Goal: Task Accomplishment & Management: Use online tool/utility

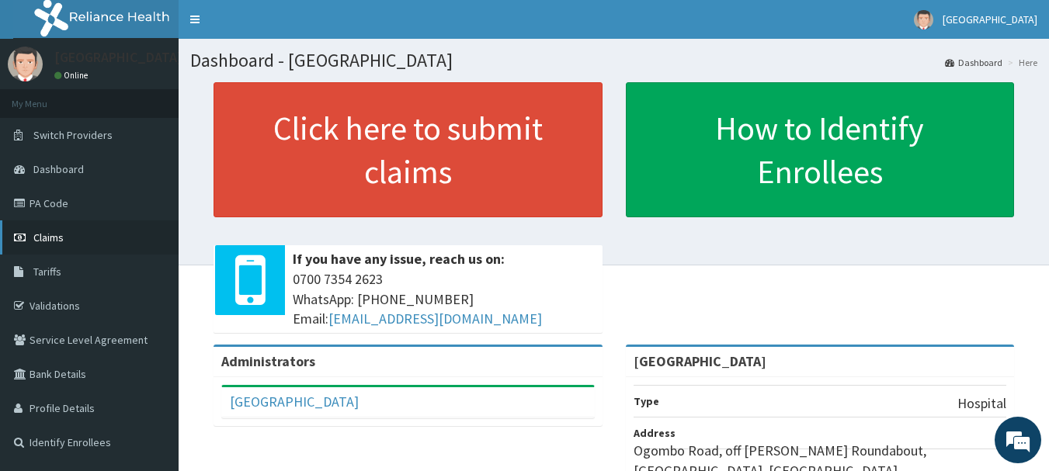
click at [98, 247] on link "Claims" at bounding box center [89, 238] width 179 height 34
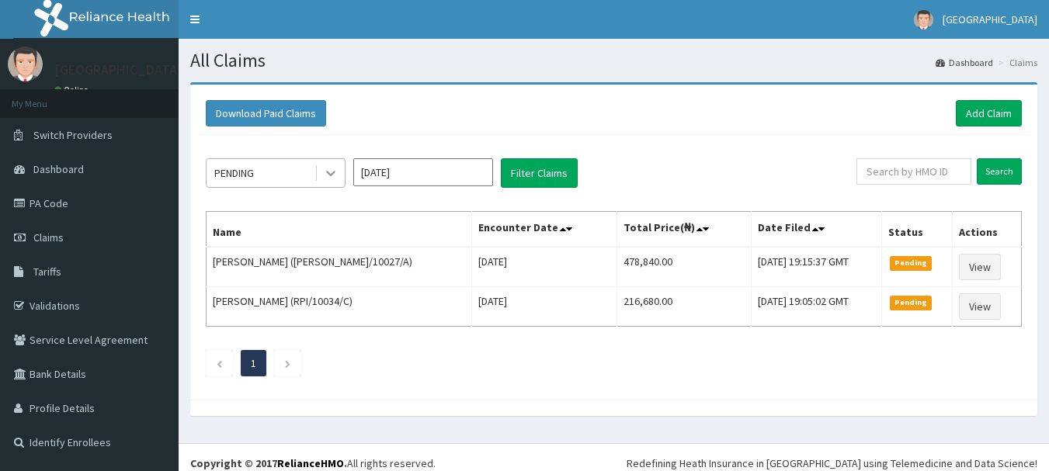
click at [335, 172] on icon at bounding box center [331, 173] width 16 height 16
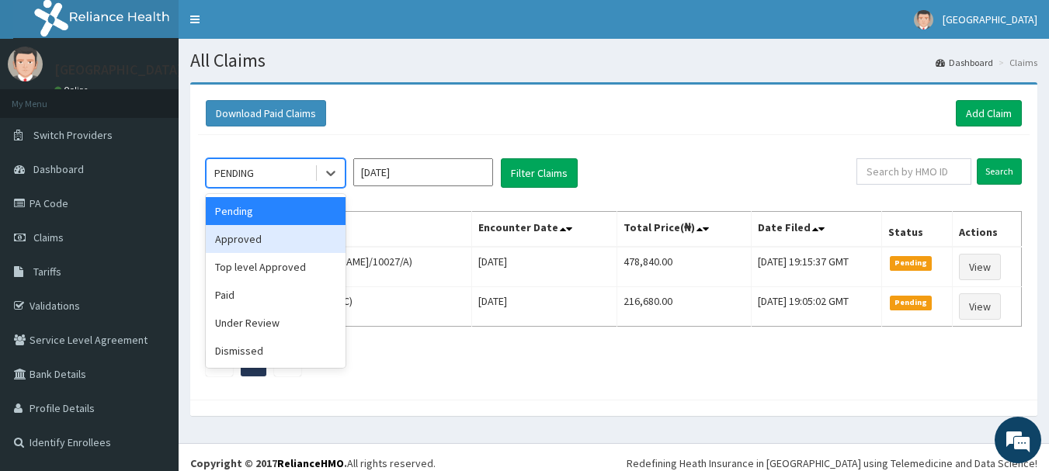
click at [299, 231] on div "Approved" at bounding box center [276, 239] width 140 height 28
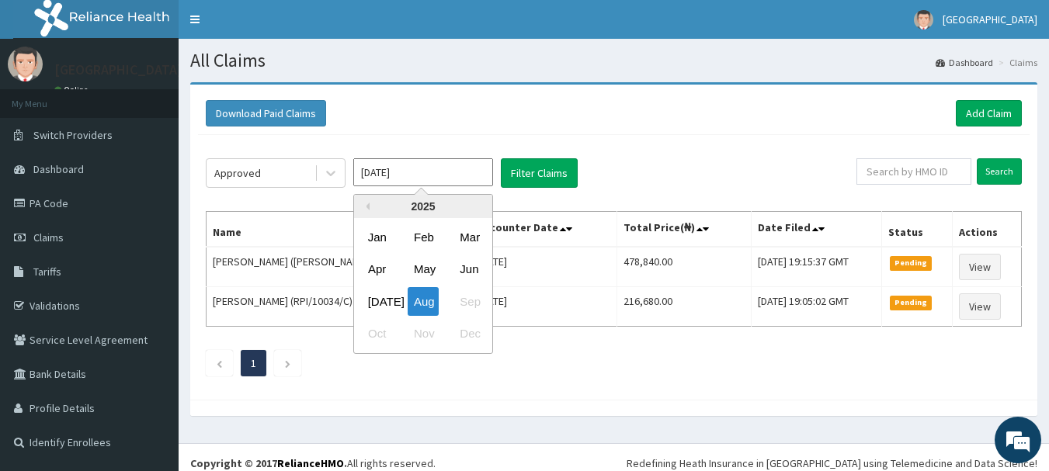
click at [437, 168] on input "Aug 2025" at bounding box center [423, 172] width 140 height 28
click at [379, 293] on div "Jul" at bounding box center [377, 301] width 31 height 29
type input "Jul 2025"
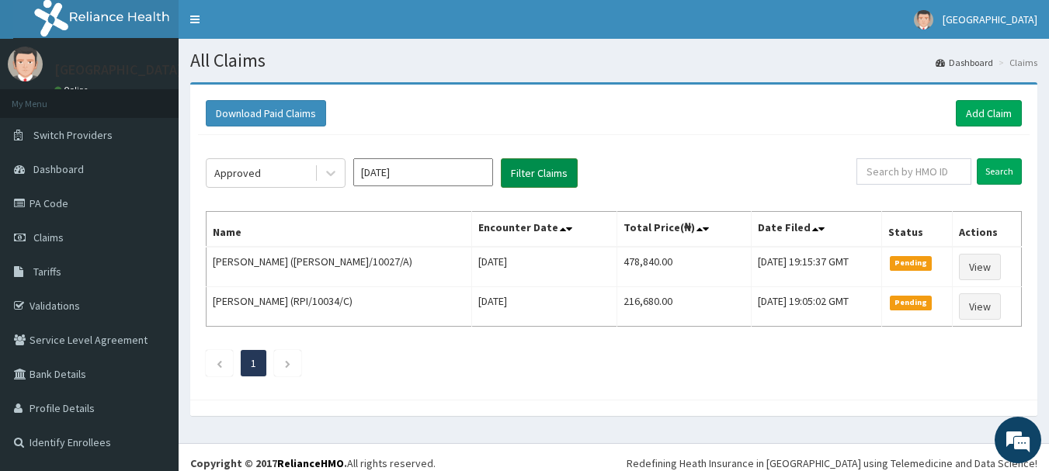
click at [532, 175] on button "Filter Claims" at bounding box center [539, 173] width 77 height 30
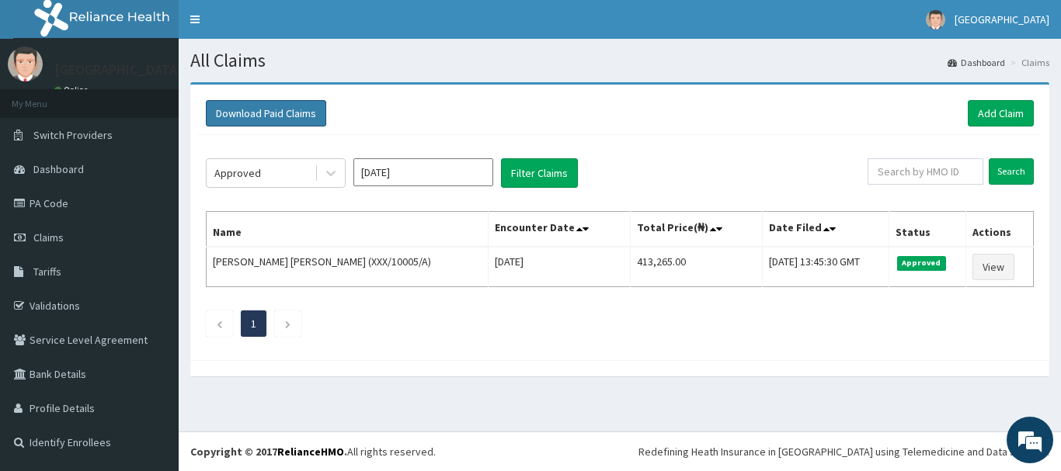
click at [307, 110] on button "Download Paid Claims" at bounding box center [266, 113] width 120 height 26
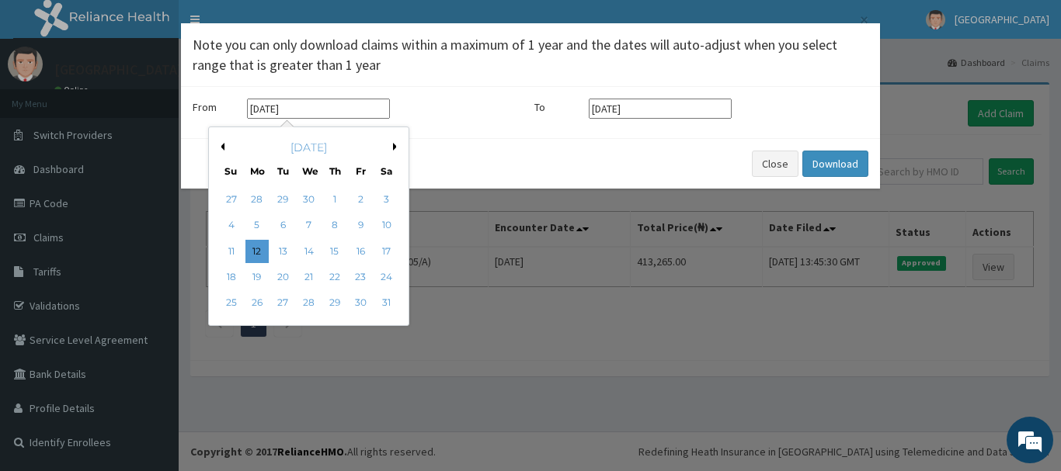
click at [340, 108] on input "12-05-2025" at bounding box center [318, 109] width 143 height 20
click at [394, 150] on button "Next Month" at bounding box center [397, 147] width 8 height 8
click at [277, 197] on div "1" at bounding box center [282, 199] width 23 height 23
type input "01-07-2025"
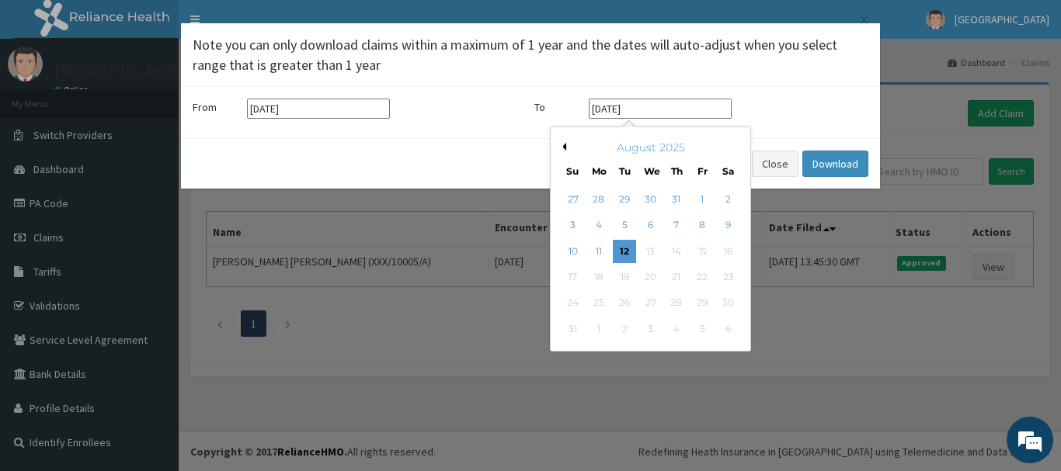
click at [672, 105] on input "12-08-2025" at bounding box center [660, 109] width 143 height 20
click at [563, 148] on button "Previous Month" at bounding box center [562, 147] width 8 height 8
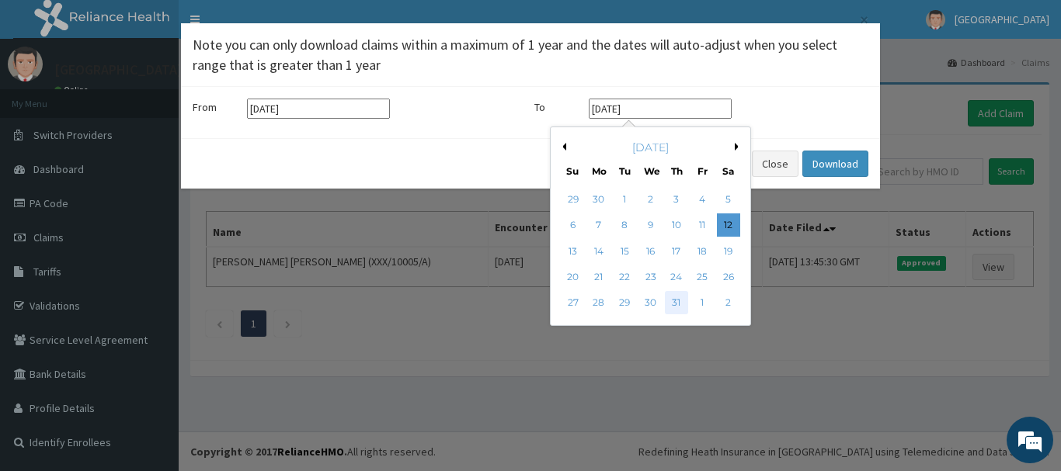
click at [671, 300] on div "31" at bounding box center [676, 303] width 23 height 23
type input "31-07-2025"
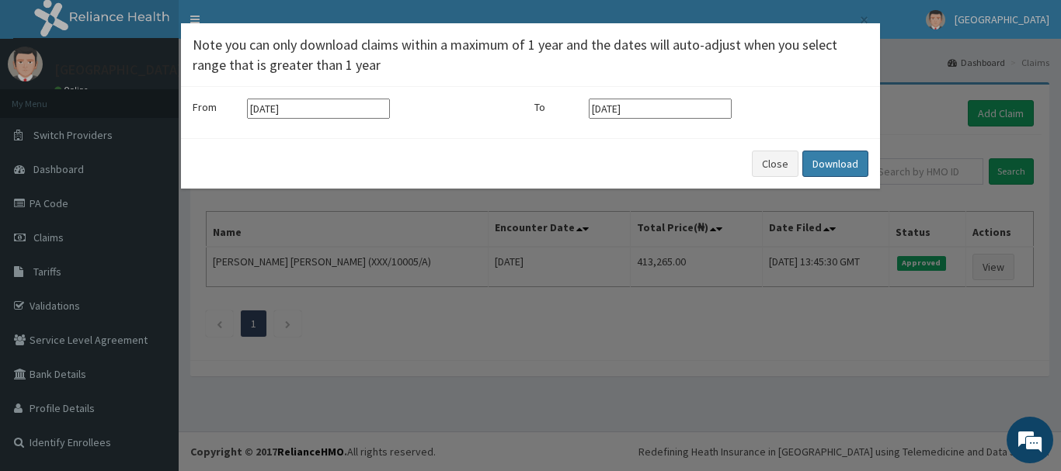
click at [825, 160] on button "Download" at bounding box center [835, 164] width 66 height 26
click at [759, 161] on button "Close" at bounding box center [775, 164] width 47 height 26
